Goal: Transaction & Acquisition: Subscribe to service/newsletter

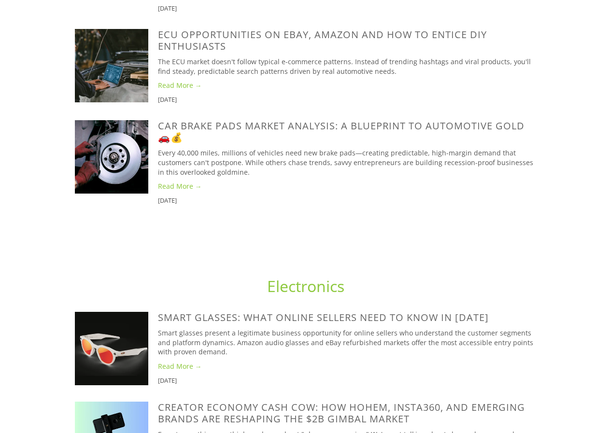
scroll to position [966, 0]
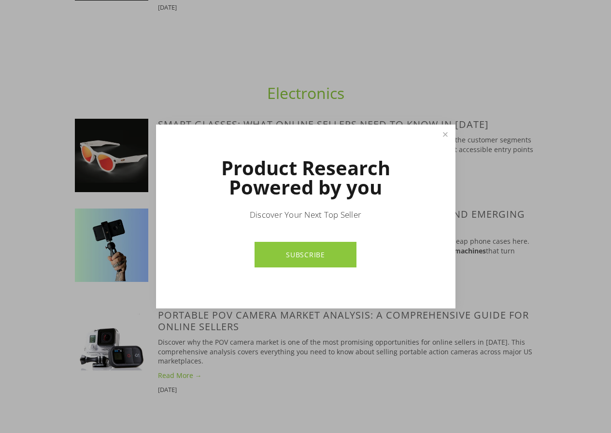
click at [299, 254] on link "SUBSCRIBE" at bounding box center [305, 255] width 102 height 26
click at [444, 133] on link "Close" at bounding box center [445, 134] width 17 height 17
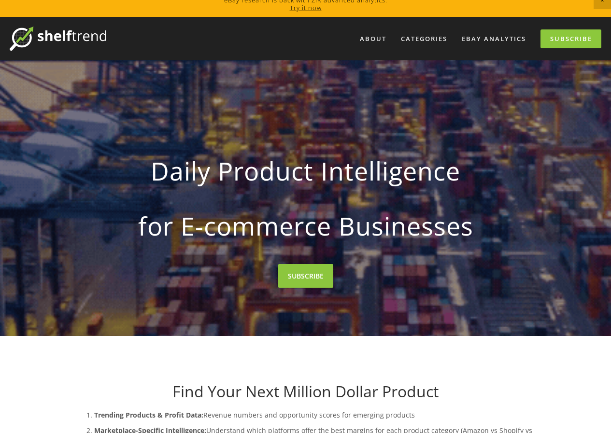
scroll to position [0, 0]
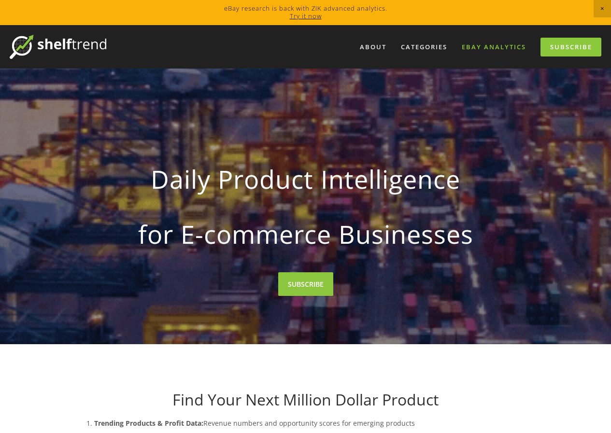
click at [495, 47] on link "eBay Analytics" at bounding box center [493, 47] width 77 height 16
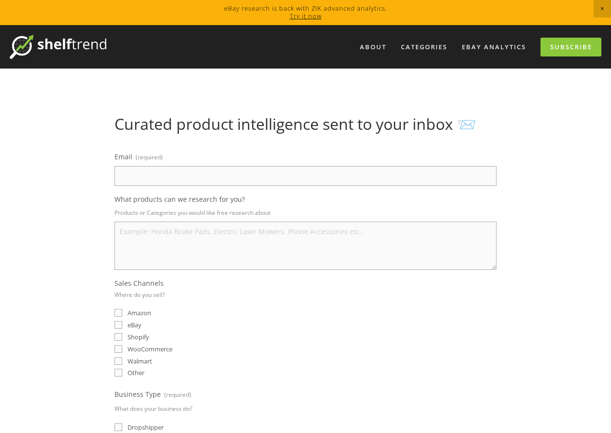
click at [168, 176] on input "Email (required)" at bounding box center [305, 176] width 382 height 20
type input "armaganmiyim@gmail.com"
select select "United States"
click at [201, 230] on textarea "What products can we research for you?" at bounding box center [305, 246] width 382 height 48
type textarea "all"
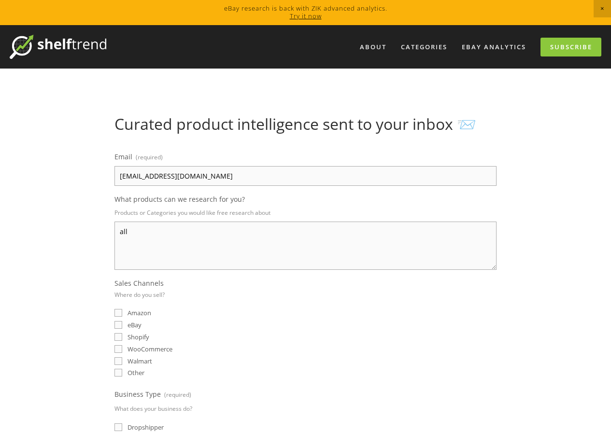
click at [117, 326] on input "eBay" at bounding box center [118, 325] width 8 height 8
checkbox input "true"
click at [119, 339] on input "Shopify" at bounding box center [118, 337] width 8 height 8
checkbox input "true"
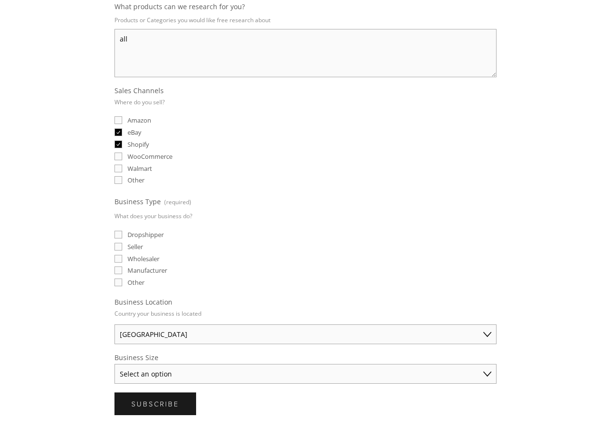
scroll to position [193, 0]
click at [188, 375] on select "Select an option Solo Merchant (under $50K annual sales) Small Business ($50K -…" at bounding box center [305, 374] width 382 height 20
select select "Solo Merchant (under $50K annual sales)"
click at [114, 364] on select "Select an option Solo Merchant (under $50K annual sales) Small Business ($50K -…" at bounding box center [305, 374] width 382 height 20
click at [170, 401] on span "Subscribe" at bounding box center [155, 403] width 48 height 9
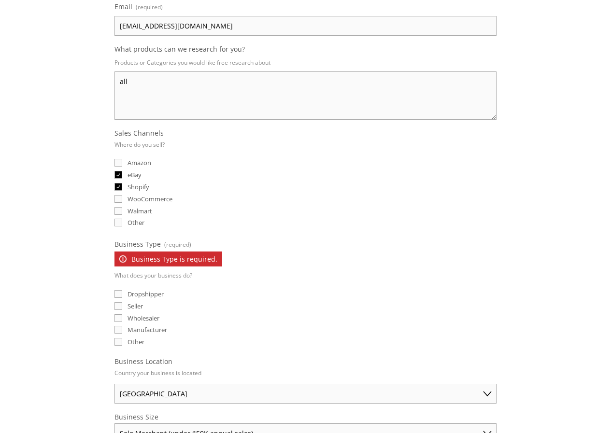
scroll to position [241, 0]
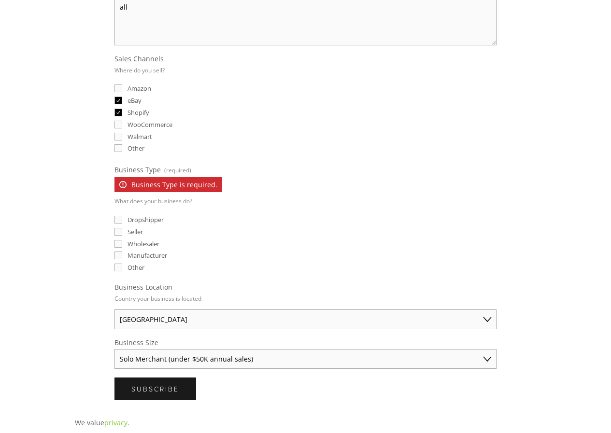
click at [116, 220] on input "Dropshipper" at bounding box center [118, 220] width 8 height 8
checkbox input "true"
click at [167, 386] on span "Subscribe" at bounding box center [155, 388] width 48 height 9
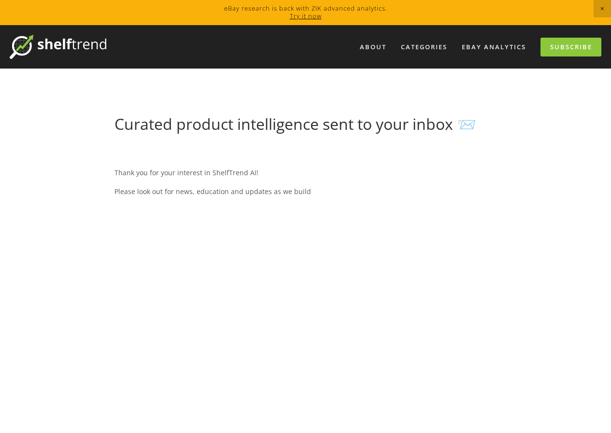
click at [604, 7] on span "Close Announcement" at bounding box center [602, 8] width 17 height 17
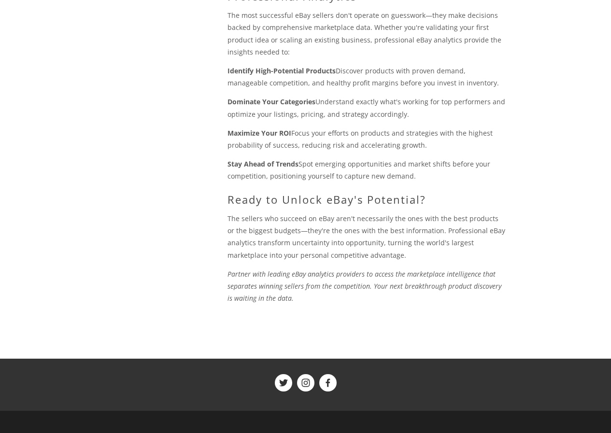
scroll to position [1071, 0]
